Goal: Task Accomplishment & Management: Manage account settings

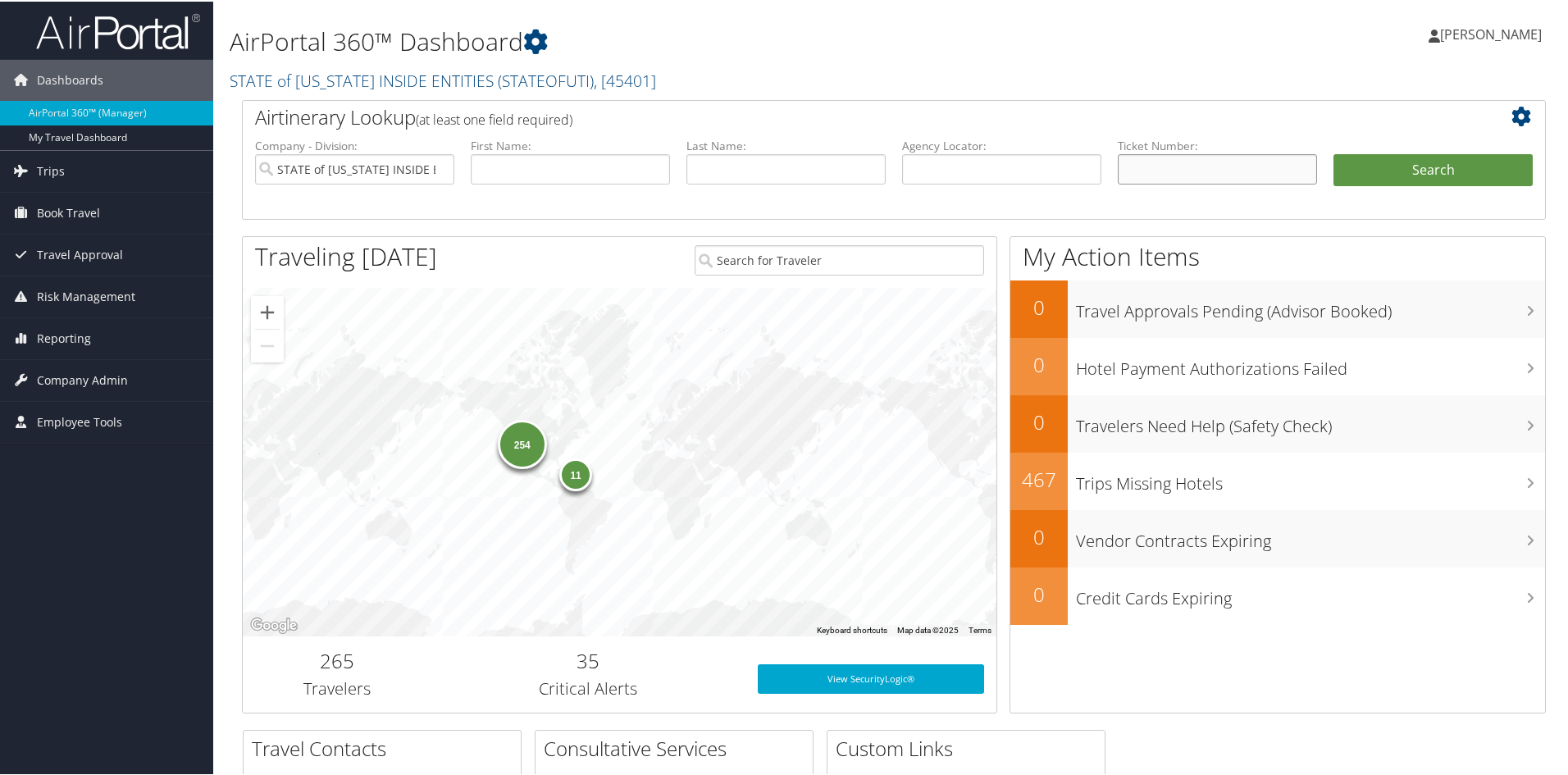
click at [1181, 163] on input "text" at bounding box center [1217, 167] width 199 height 30
type input "8900897598782"
click at [1377, 180] on button "Search" at bounding box center [1433, 169] width 199 height 33
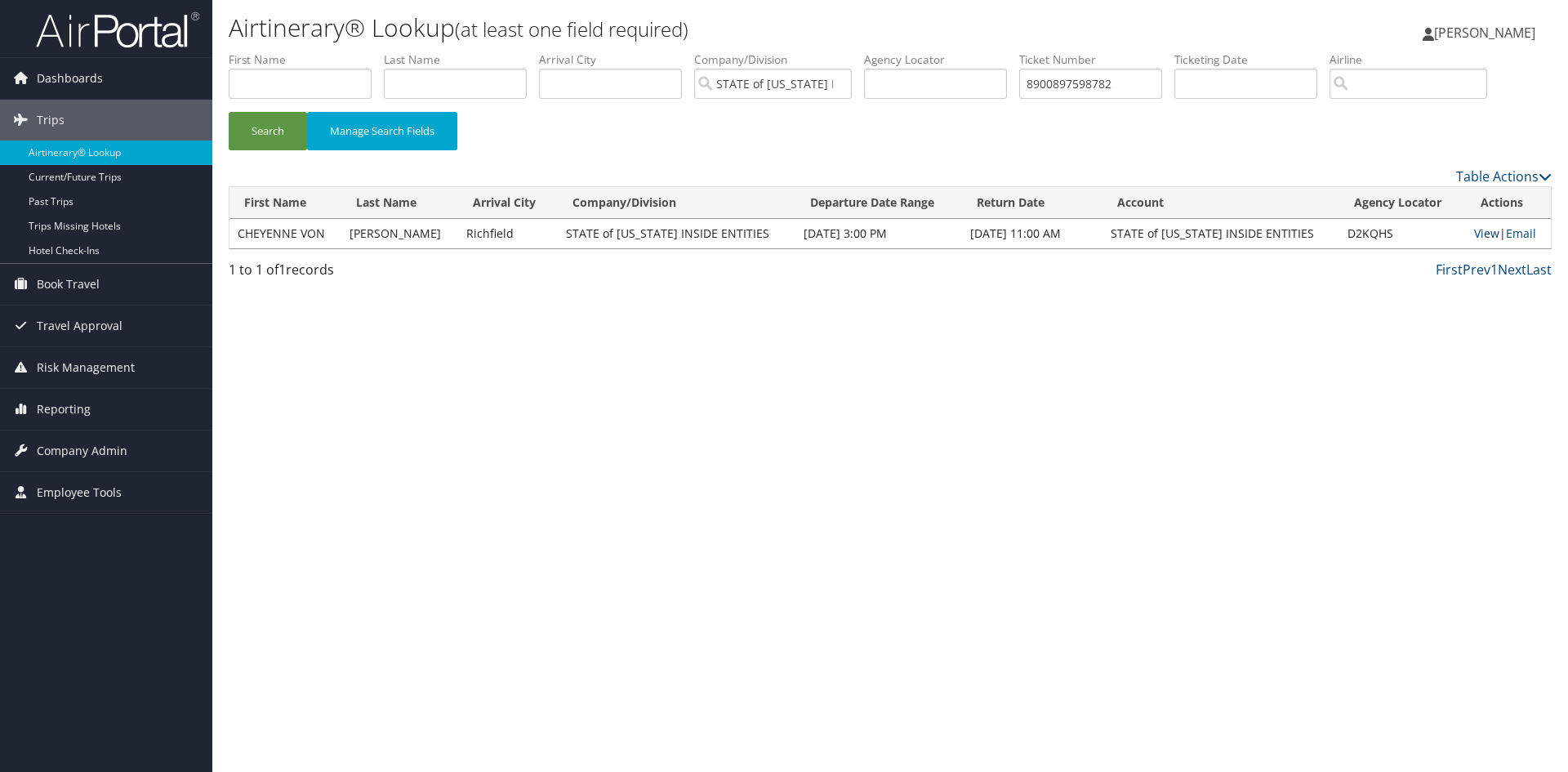
click at [1474, 229] on link "View" at bounding box center [1487, 233] width 25 height 15
drag, startPoint x: 1144, startPoint y: 84, endPoint x: 1020, endPoint y: 78, distance: 124.1
click at [1020, 52] on ul "First Name Last Name Departure City Arrival City Company/Division STATE of UTAH…" at bounding box center [890, 52] width 1323 height 0
type input "8900897580384"
click at [285, 132] on button "Search" at bounding box center [268, 131] width 78 height 38
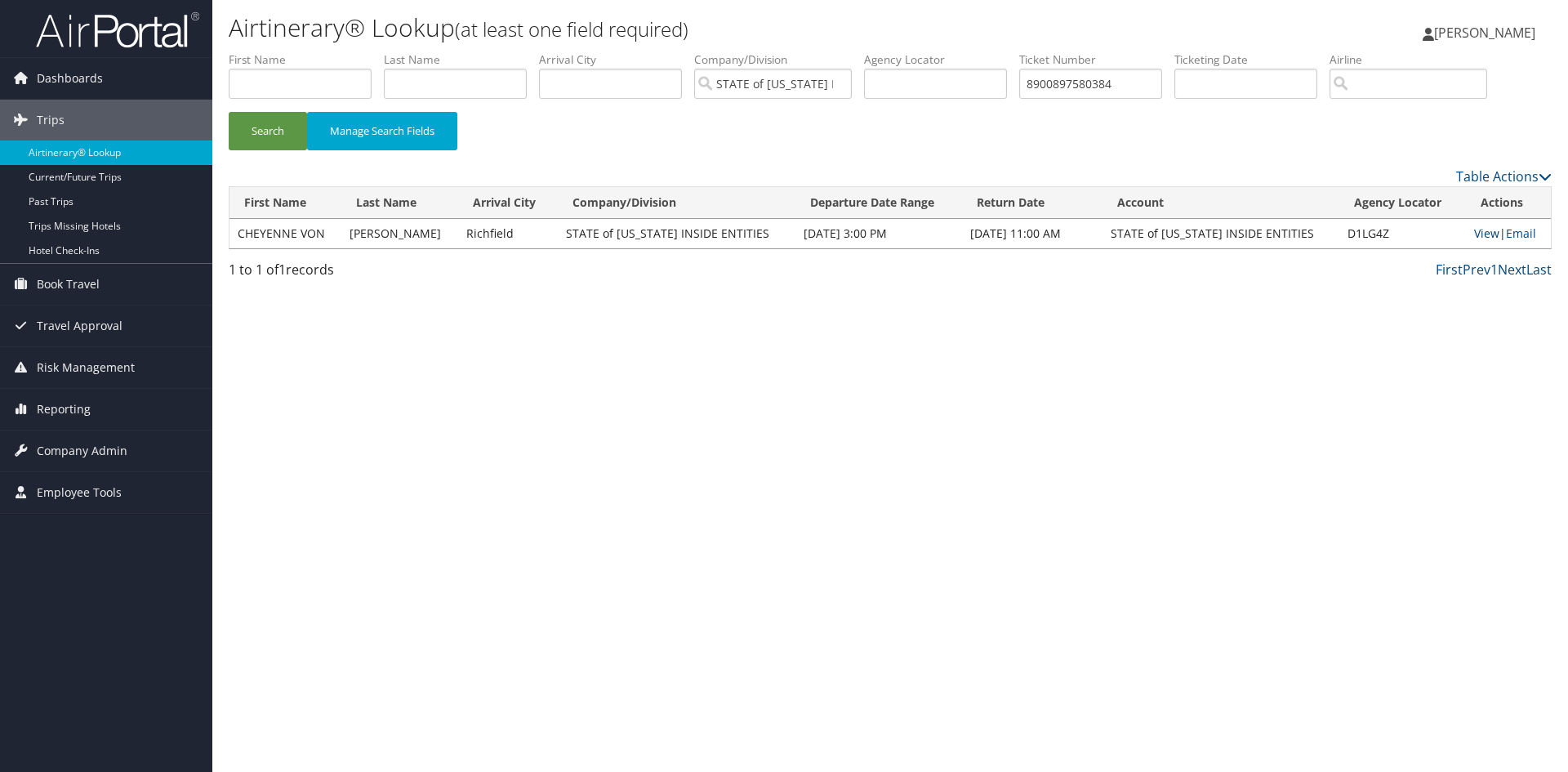
click at [1476, 230] on link "View" at bounding box center [1487, 233] width 25 height 15
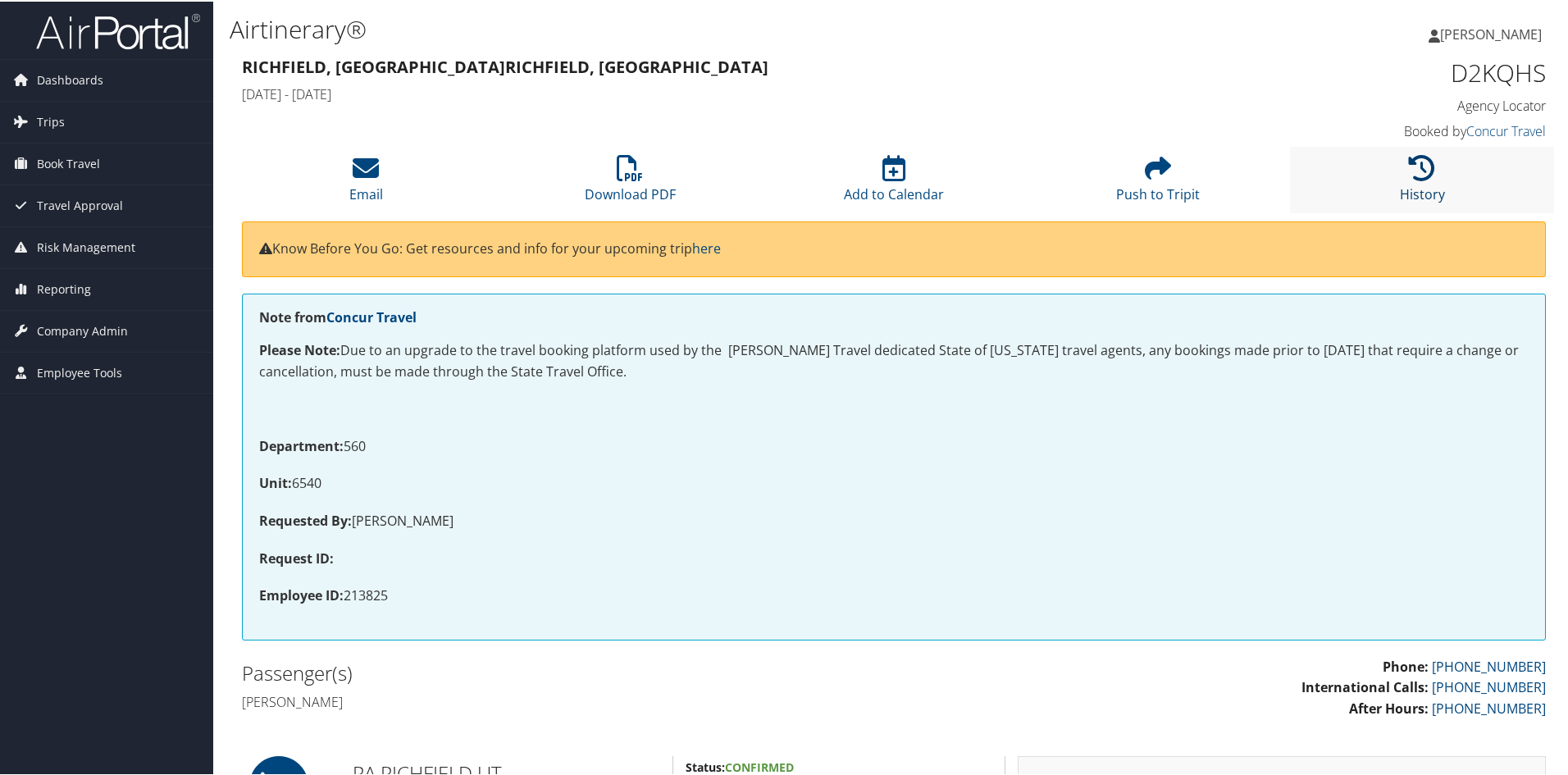
click at [1414, 178] on icon at bounding box center [1422, 166] width 26 height 27
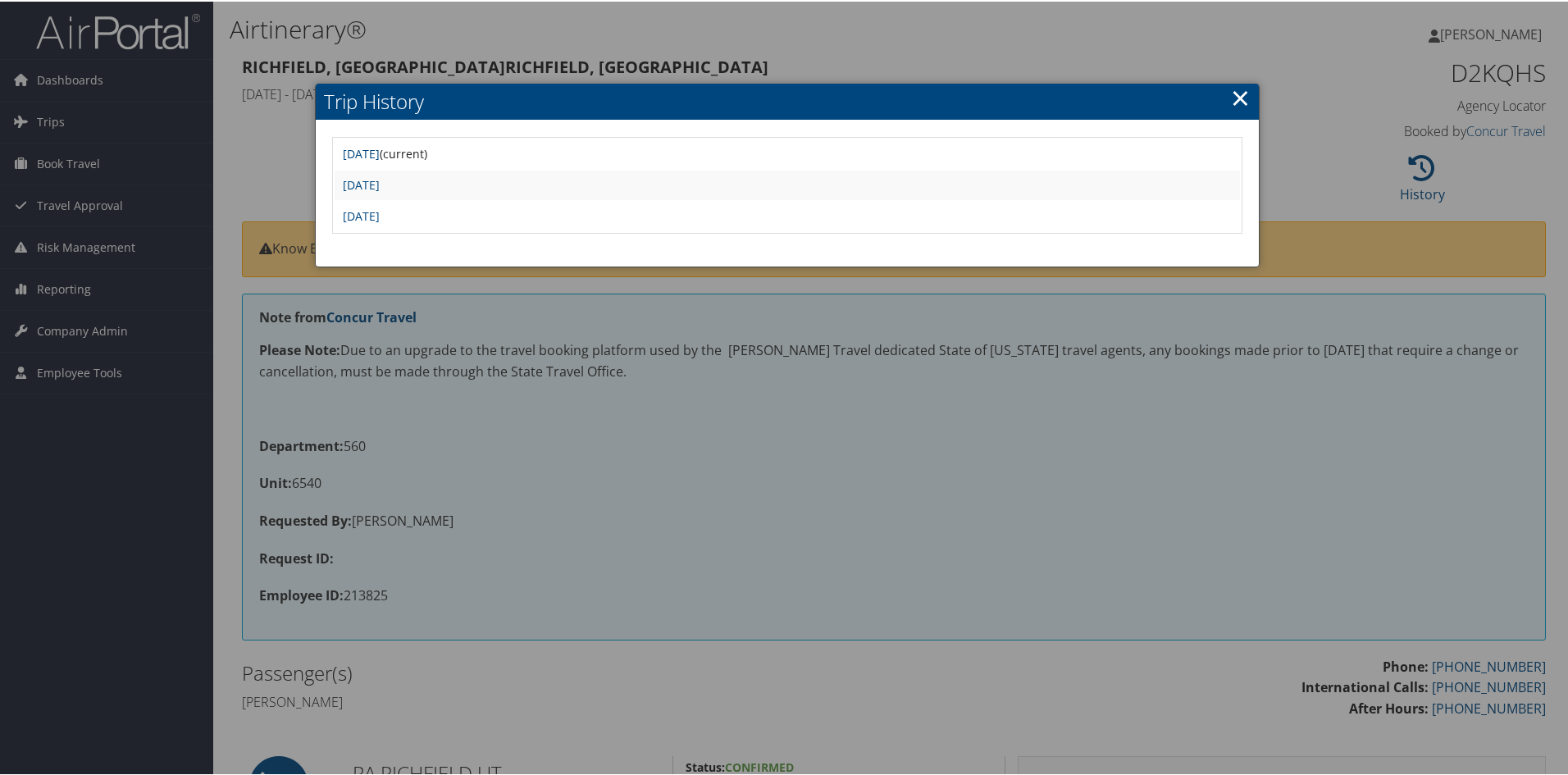
click at [1244, 97] on link "×" at bounding box center [1240, 96] width 19 height 33
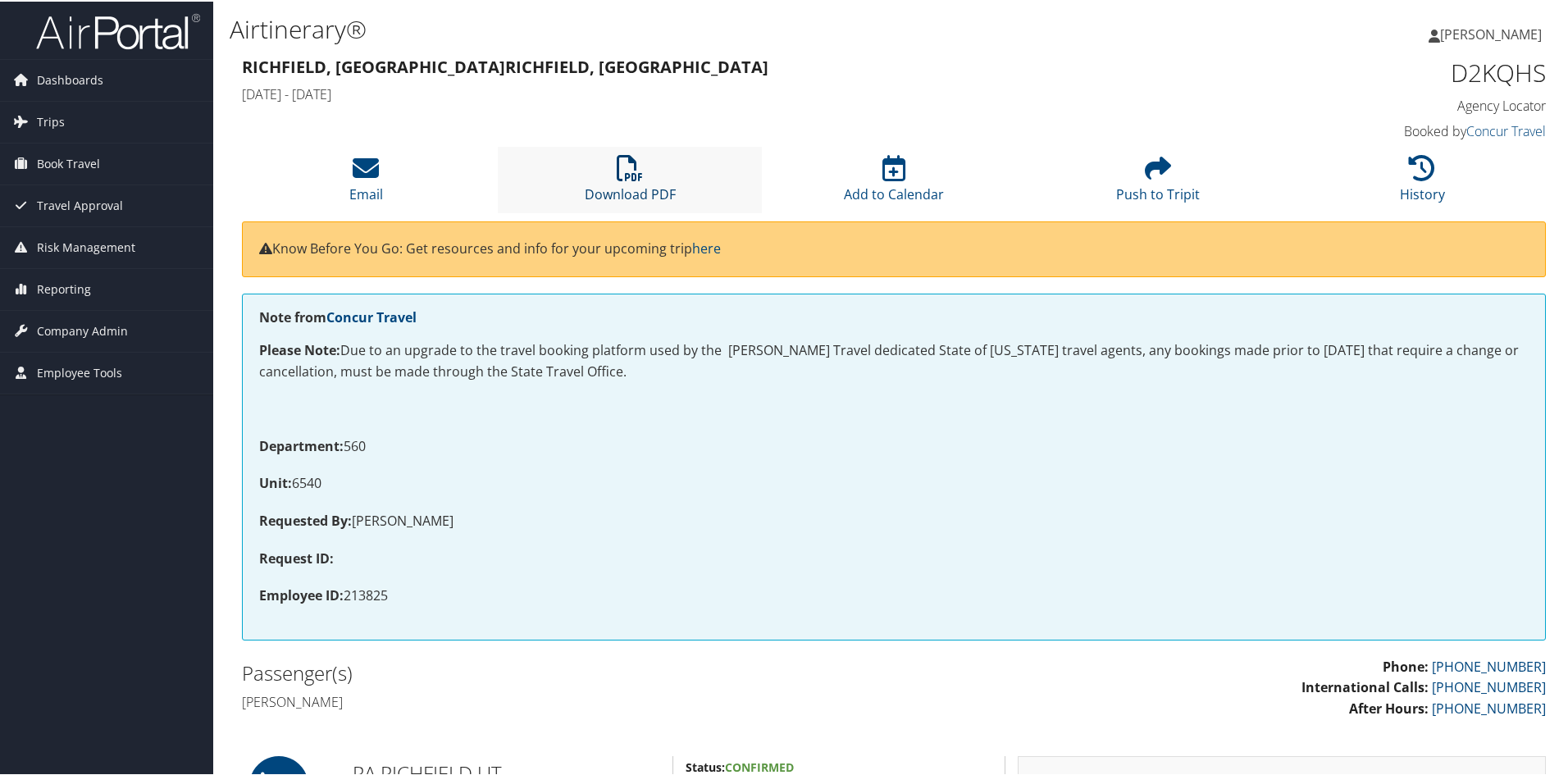
click at [621, 186] on link "Download PDF" at bounding box center [630, 182] width 91 height 39
click at [619, 173] on icon at bounding box center [630, 166] width 26 height 27
